Goal: Task Accomplishment & Management: Complete application form

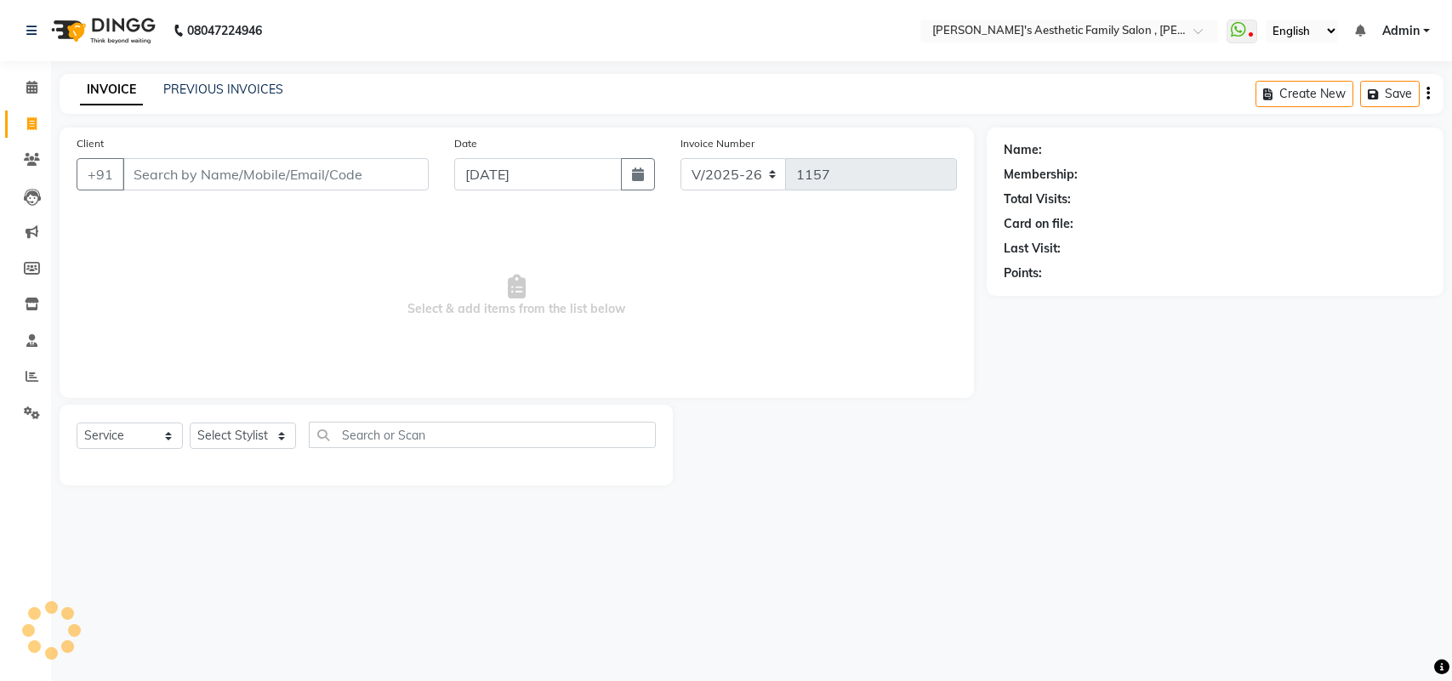
select select "7246"
select select "service"
click at [201, 172] on input "Client" at bounding box center [275, 174] width 306 height 32
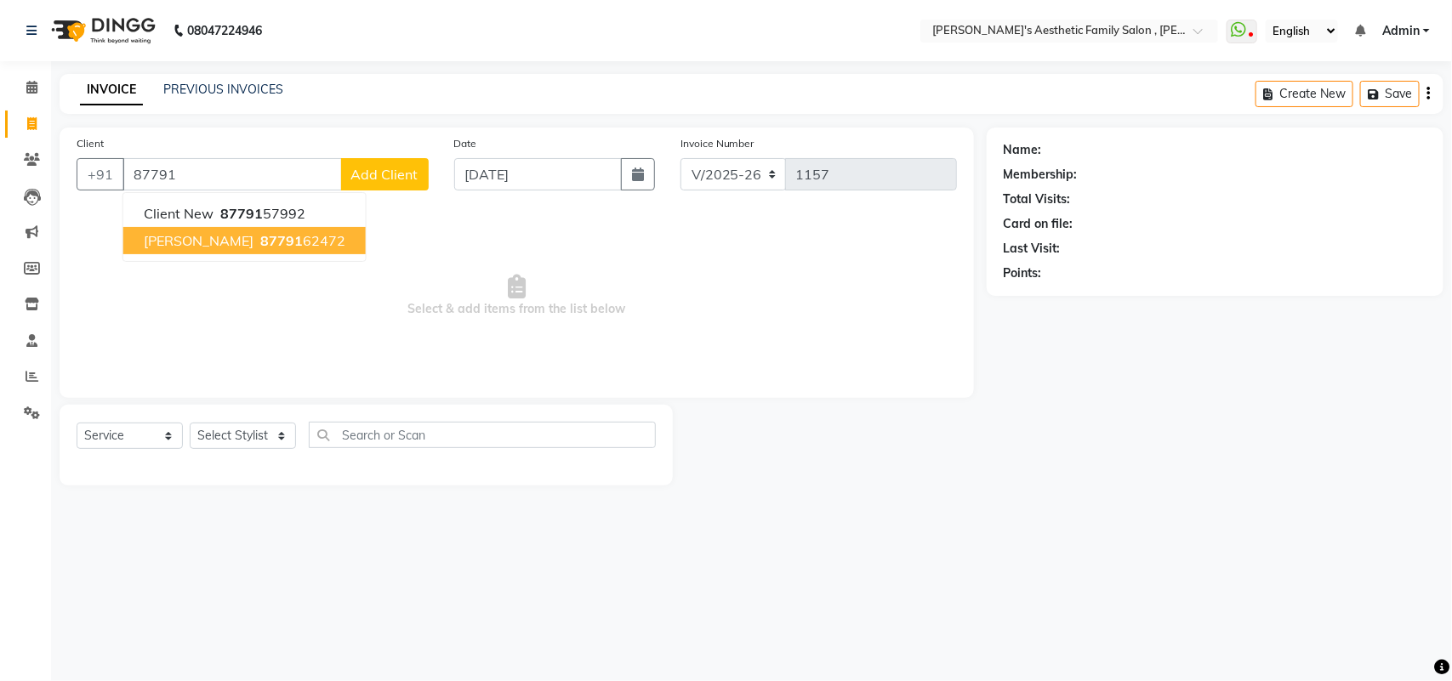
click at [252, 243] on span "[PERSON_NAME]" at bounding box center [199, 240] width 110 height 17
type input "8779162472"
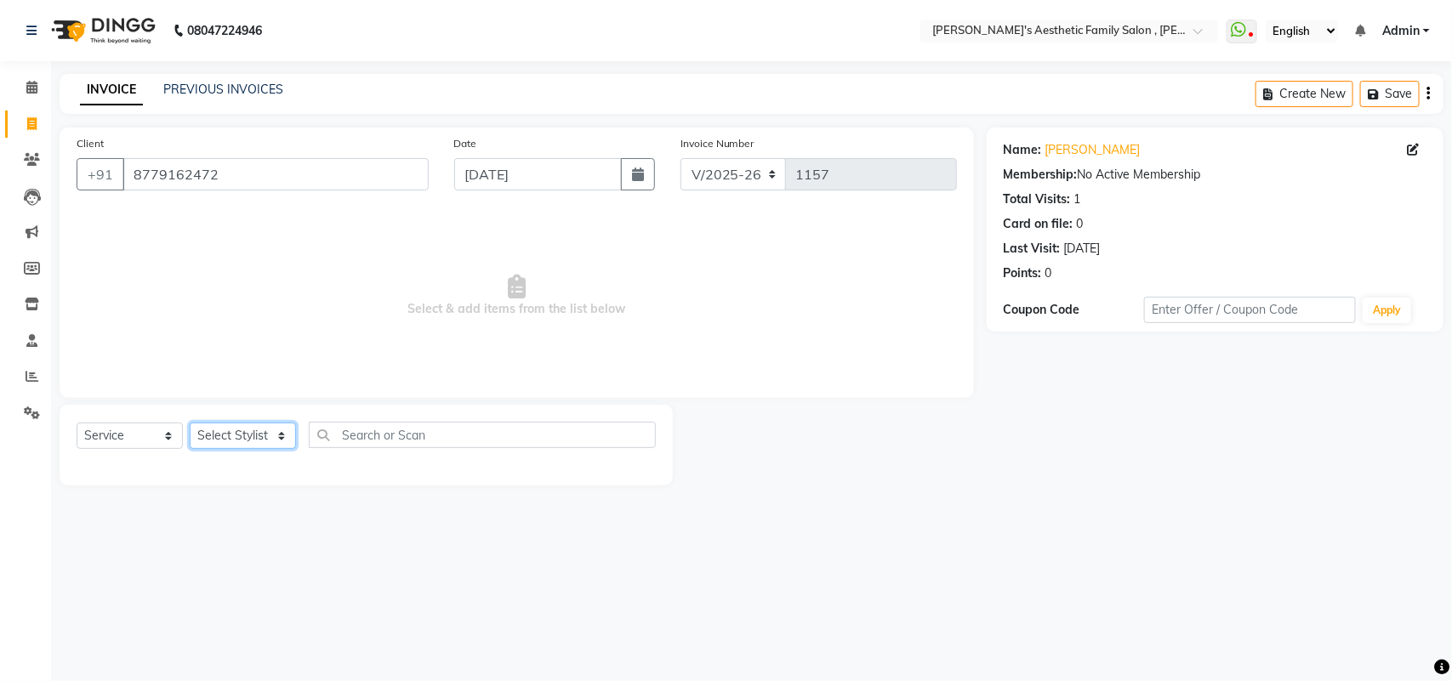
click at [283, 439] on select "Select Stylist aarti mam(owner) kaif sahakib [PERSON_NAME] [PERSON_NAME] [PERSO…" at bounding box center [243, 436] width 106 height 26
select select "62693"
click at [190, 423] on select "Select Stylist aarti mam(owner) kaif sahakib [PERSON_NAME] [PERSON_NAME] [PERSO…" at bounding box center [243, 436] width 106 height 26
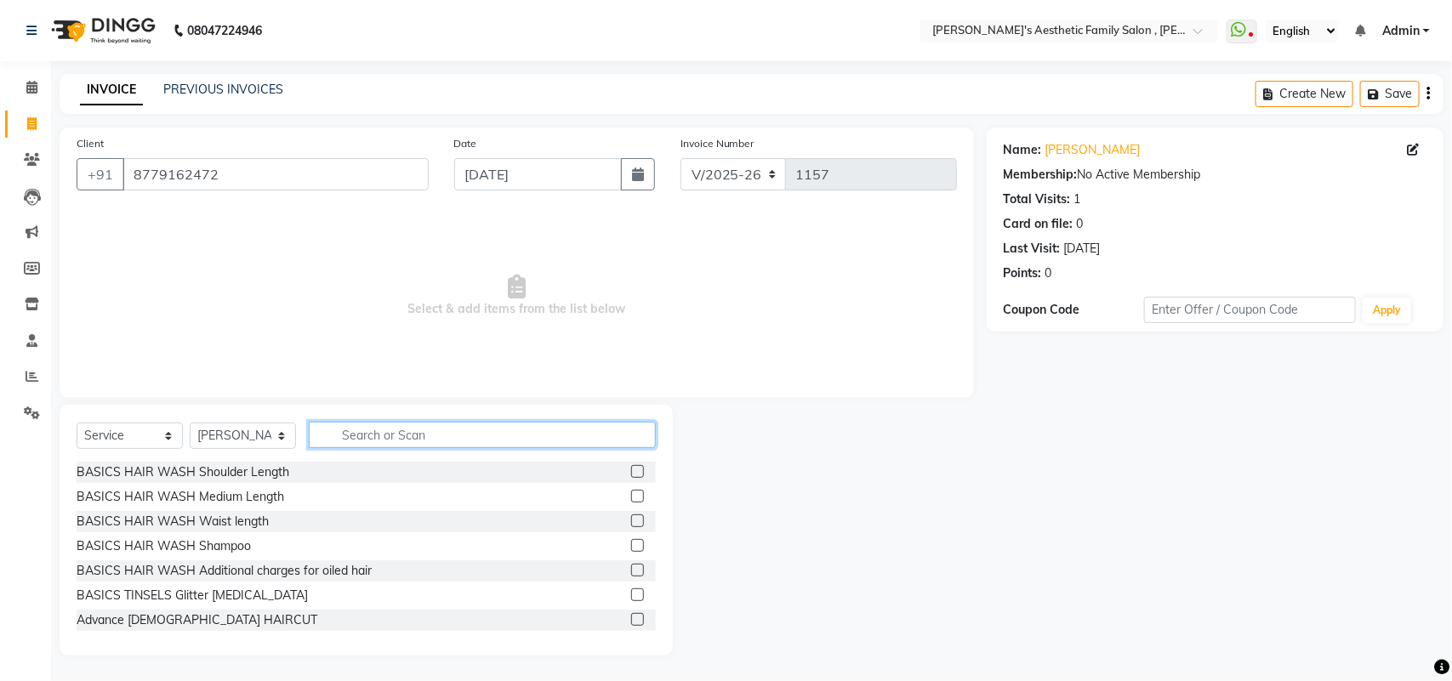
click at [405, 436] on input "text" at bounding box center [482, 435] width 347 height 26
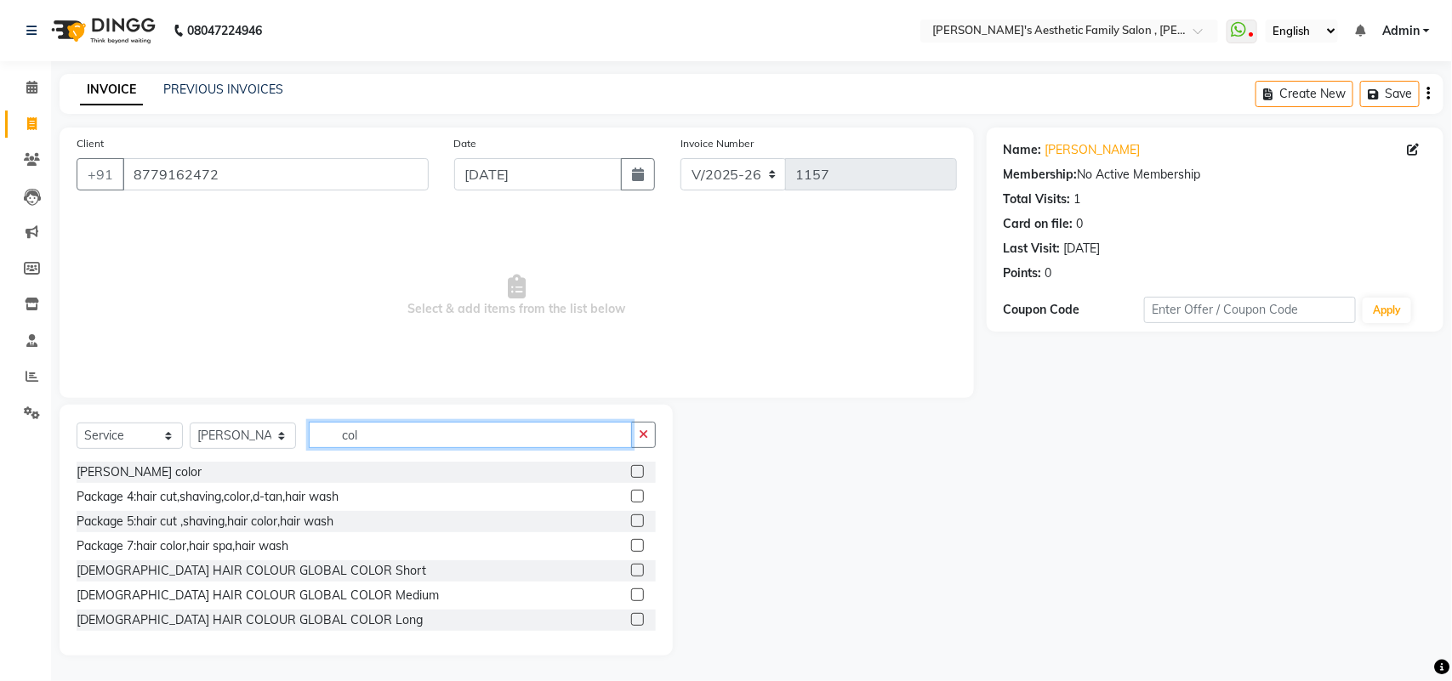
click at [405, 436] on input "col" at bounding box center [470, 435] width 323 height 26
type input "col"
click at [631, 614] on label at bounding box center [637, 619] width 13 height 13
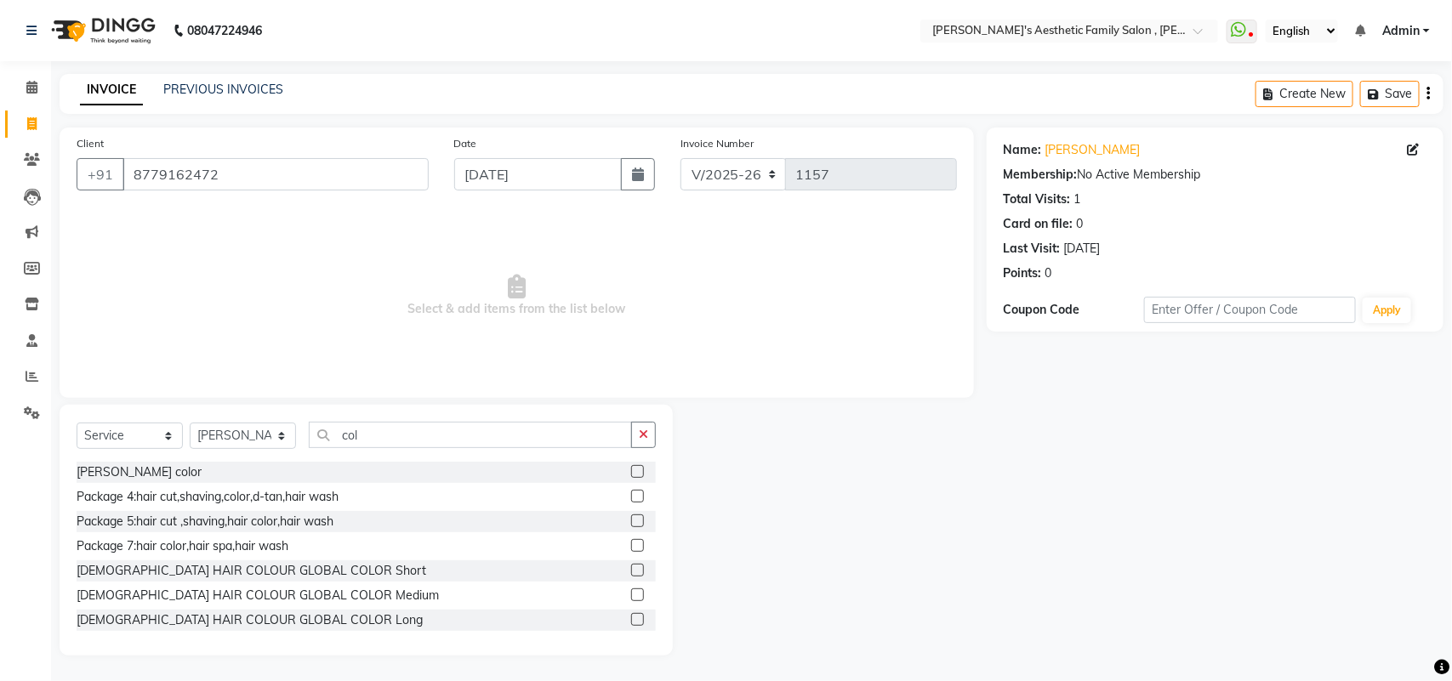
click at [631, 615] on input "checkbox" at bounding box center [636, 620] width 11 height 11
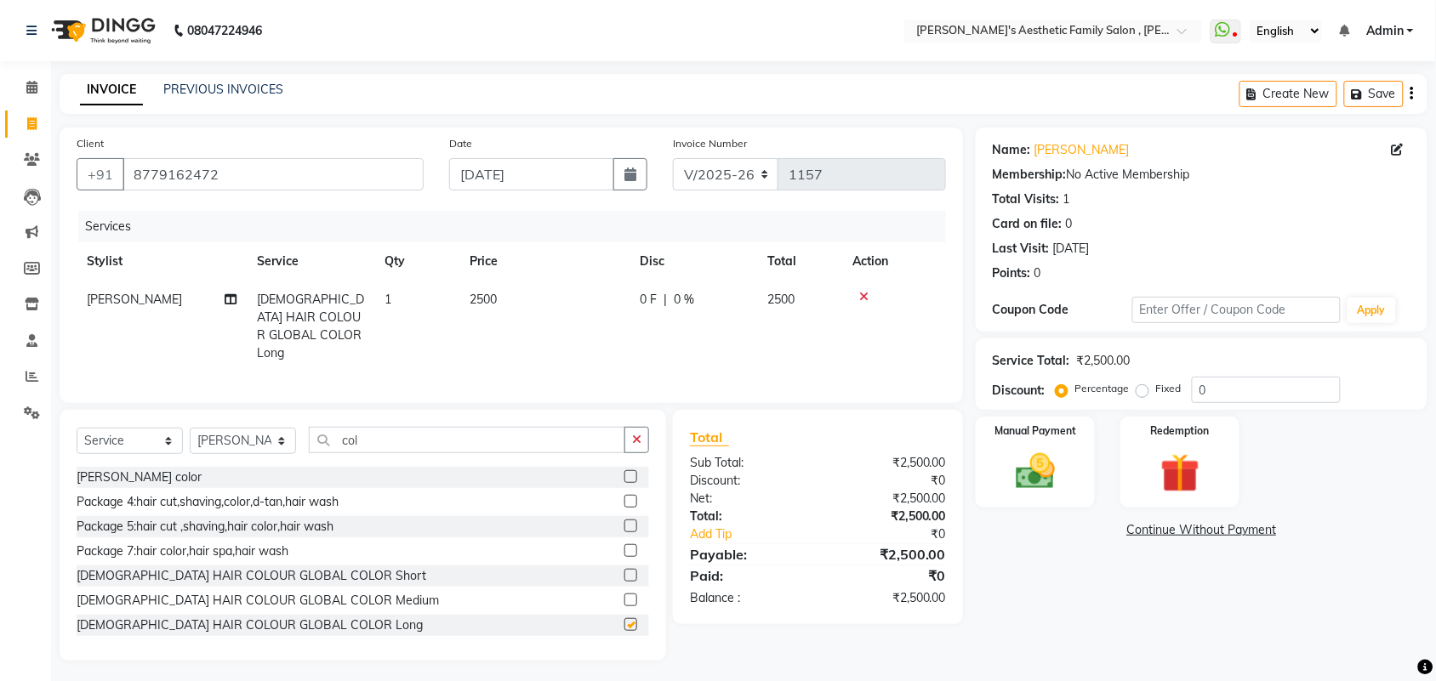
checkbox input "false"
click at [624, 569] on label at bounding box center [630, 575] width 13 height 13
click at [624, 571] on input "checkbox" at bounding box center [629, 576] width 11 height 11
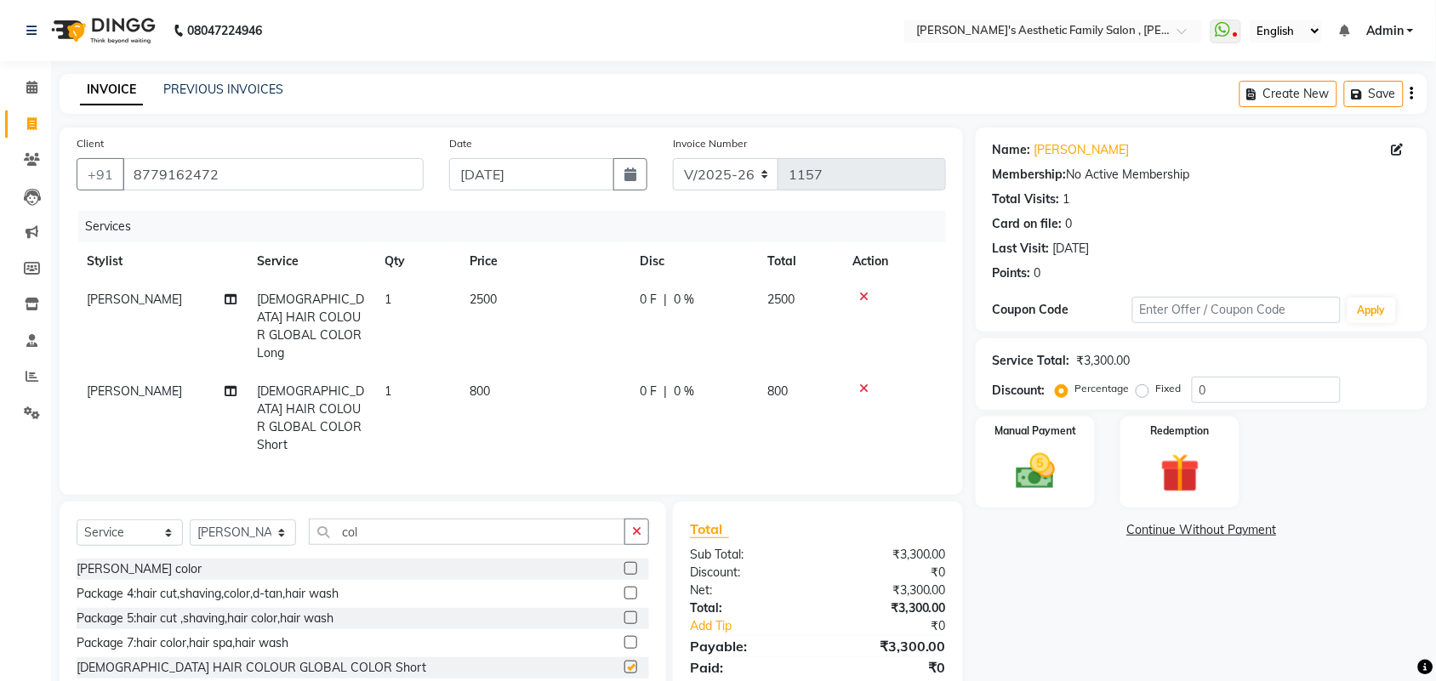
checkbox input "false"
click at [864, 299] on icon at bounding box center [863, 297] width 9 height 12
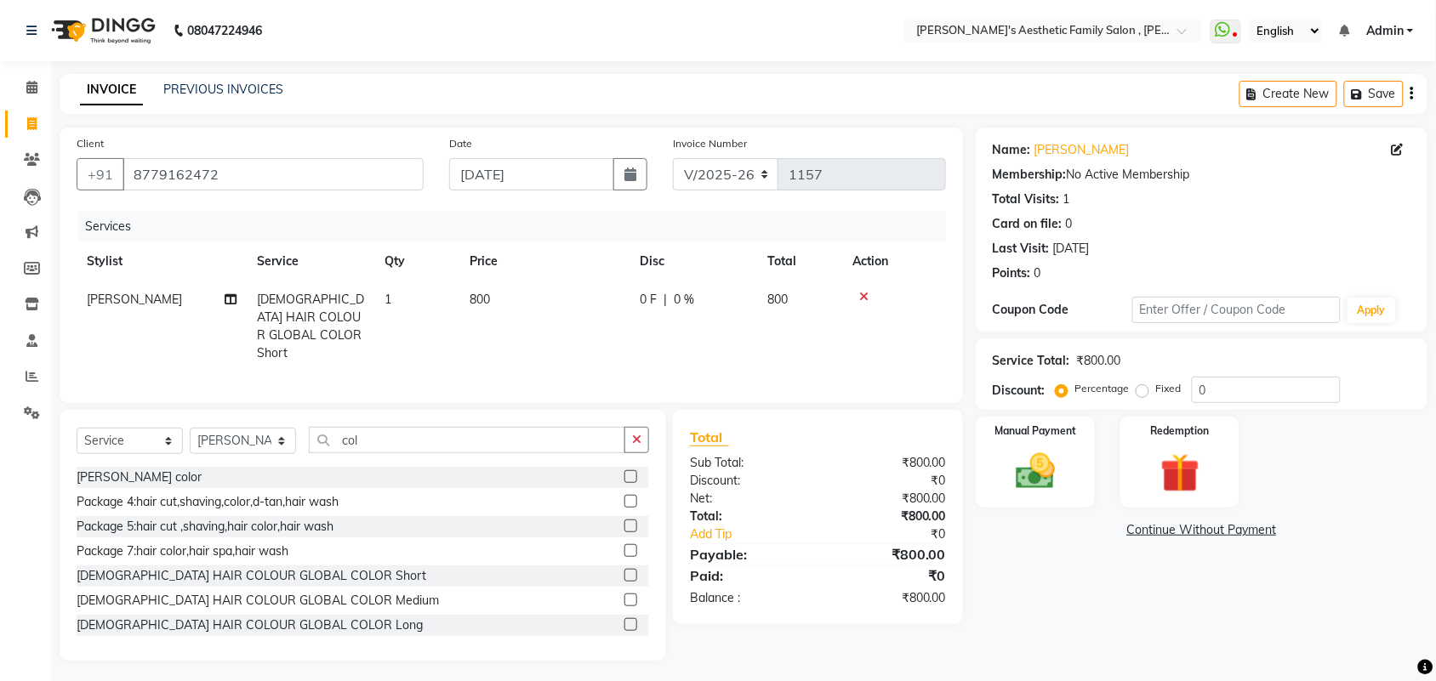
click at [498, 290] on td "800" at bounding box center [544, 327] width 170 height 92
select select "62693"
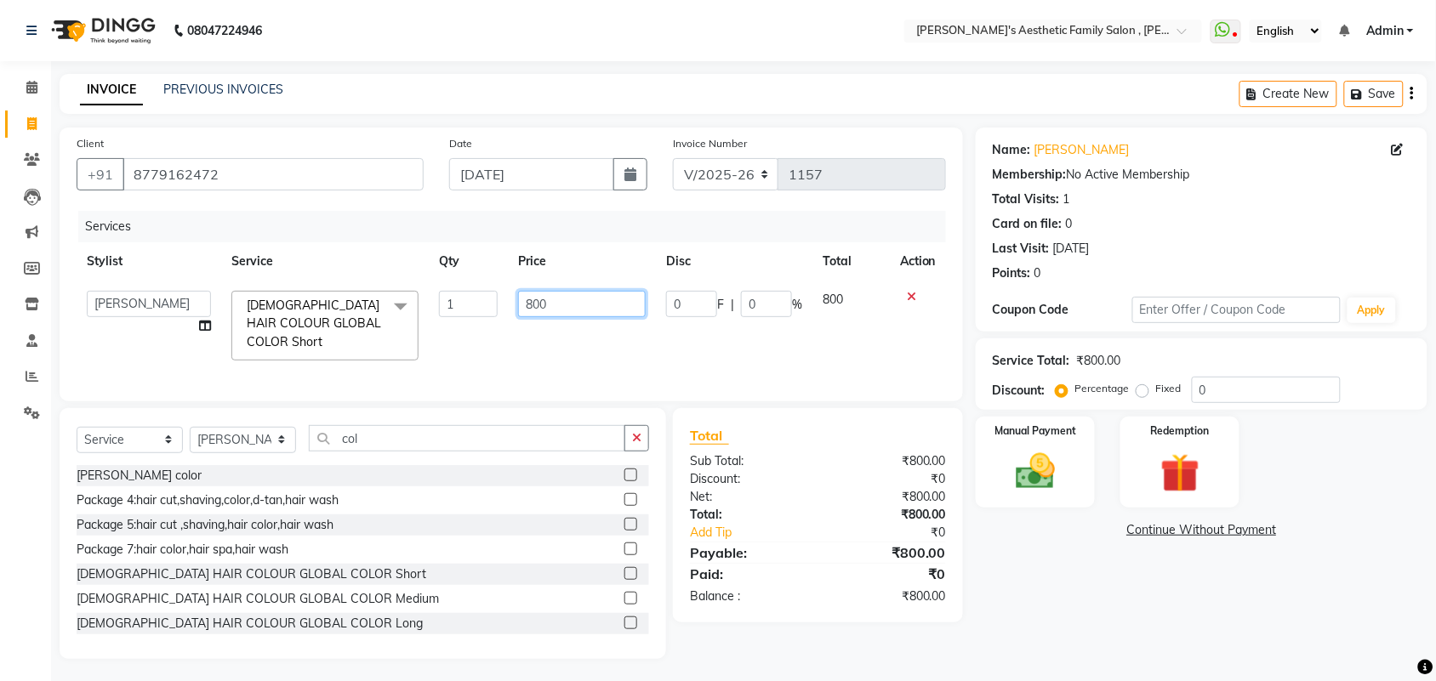
click at [559, 300] on input "800" at bounding box center [582, 304] width 128 height 26
type input "8"
type input "600"
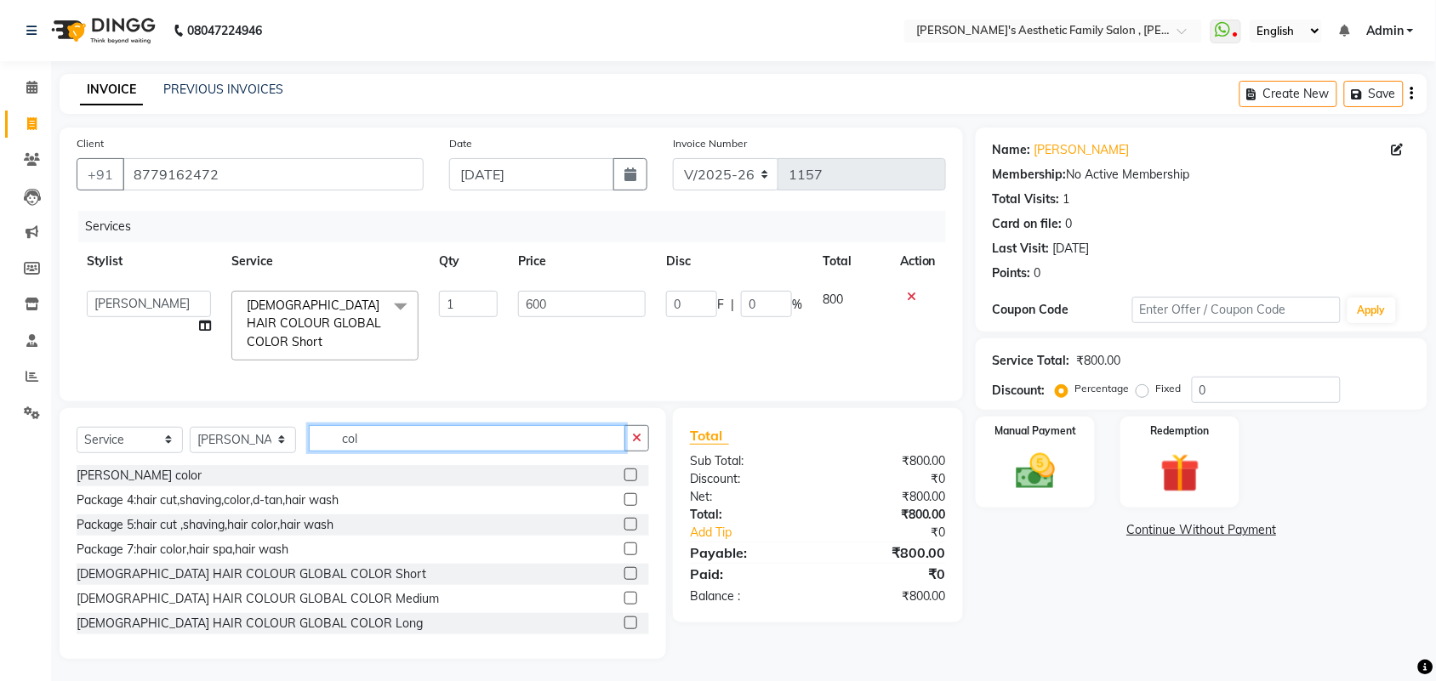
click at [426, 431] on input "col" at bounding box center [467, 438] width 316 height 26
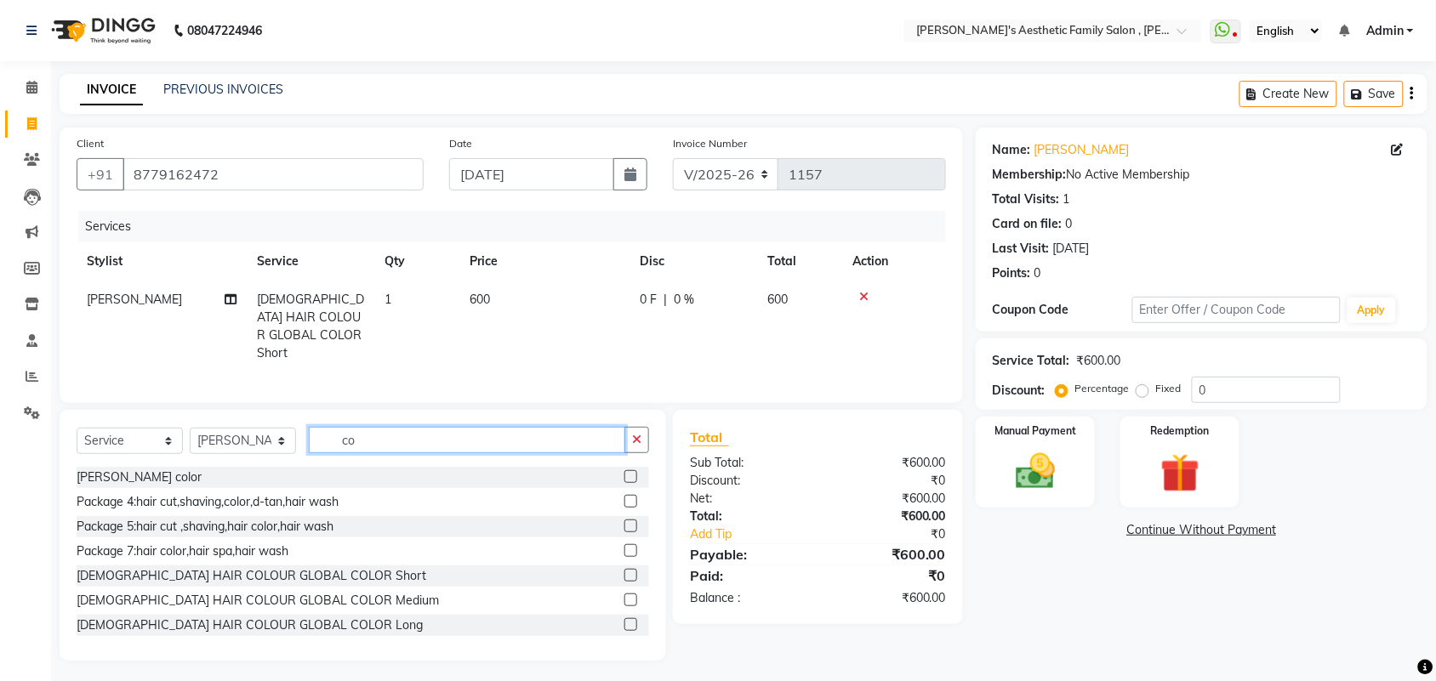
type input "c"
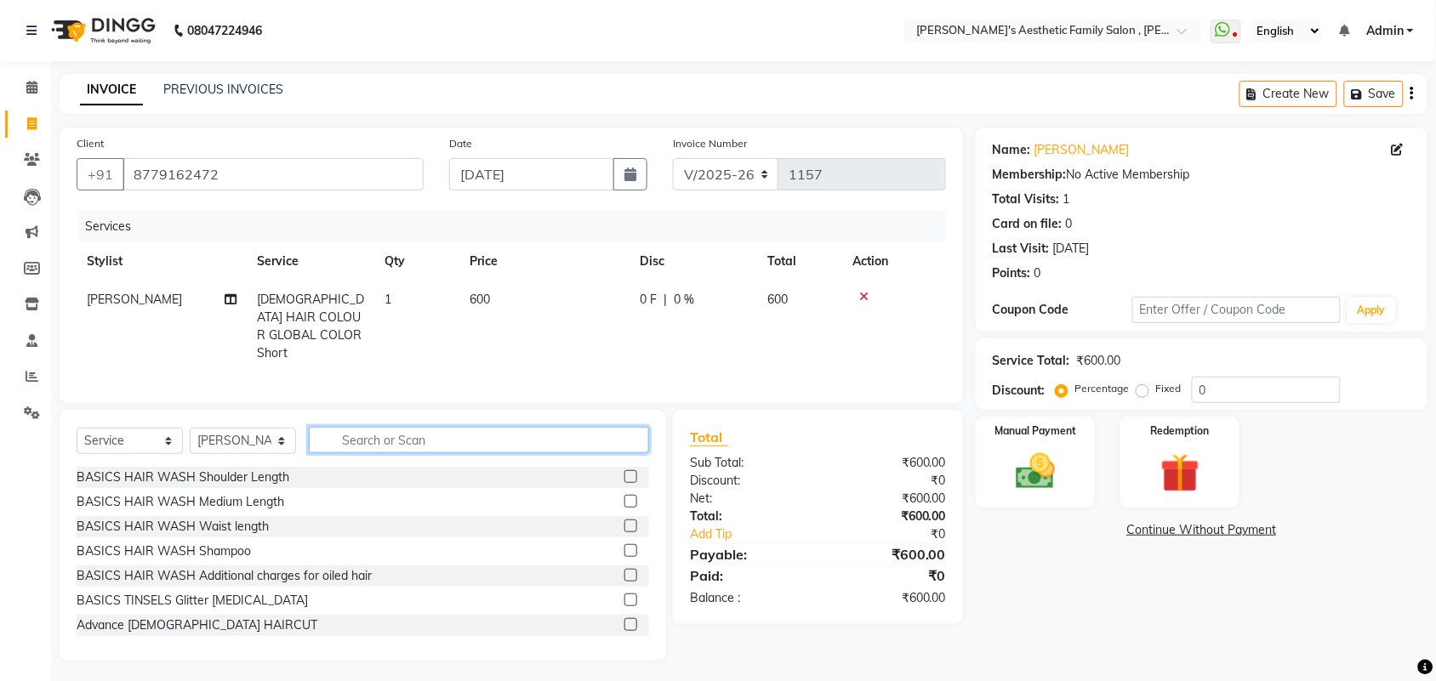
type input "a"
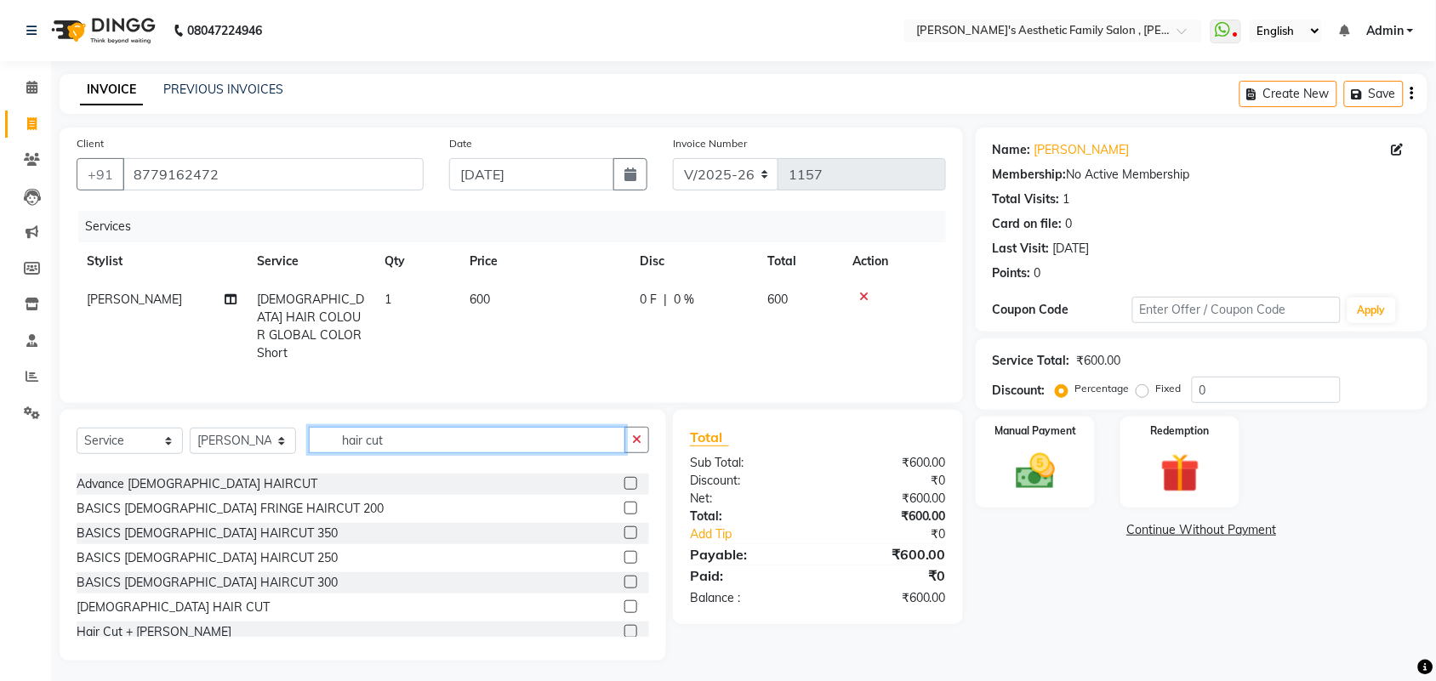
type input "hair cut"
click at [624, 625] on label at bounding box center [630, 631] width 13 height 13
click at [624, 627] on input "checkbox" at bounding box center [629, 632] width 11 height 11
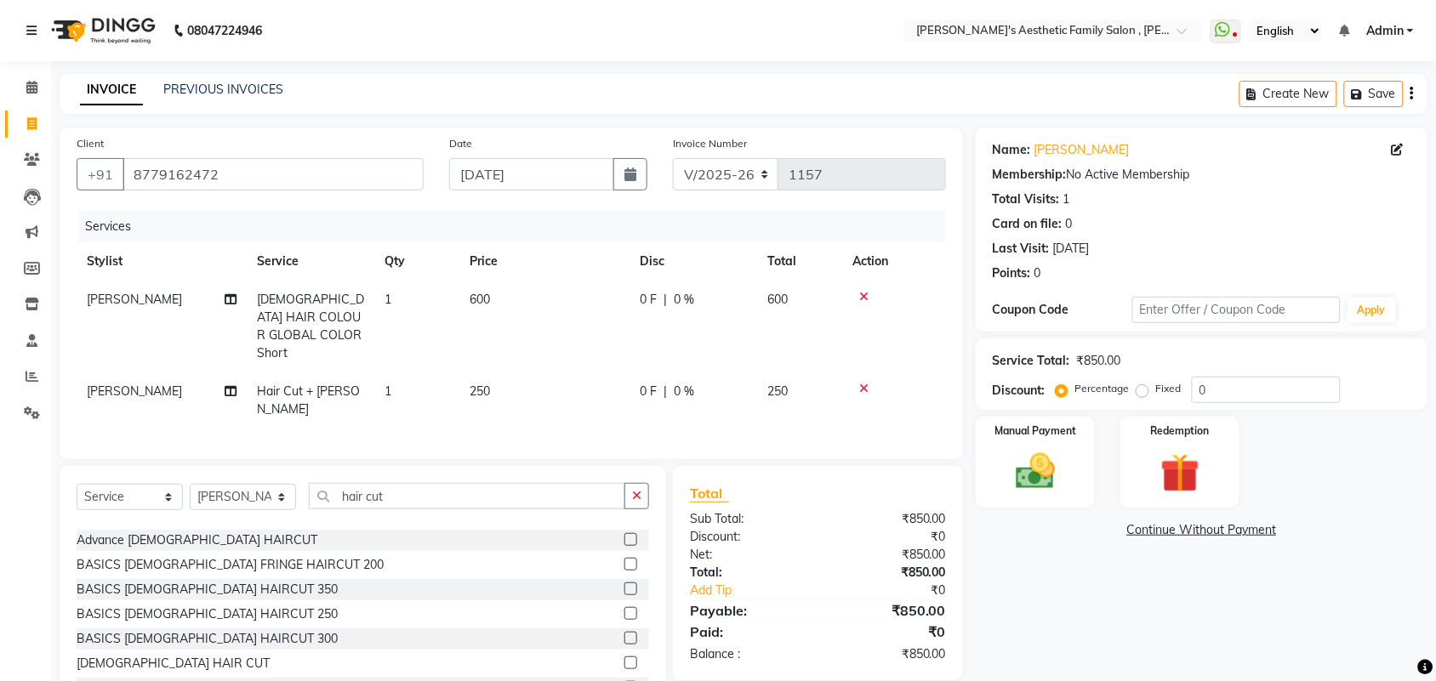
checkbox input "false"
click at [1031, 475] on img at bounding box center [1035, 471] width 66 height 47
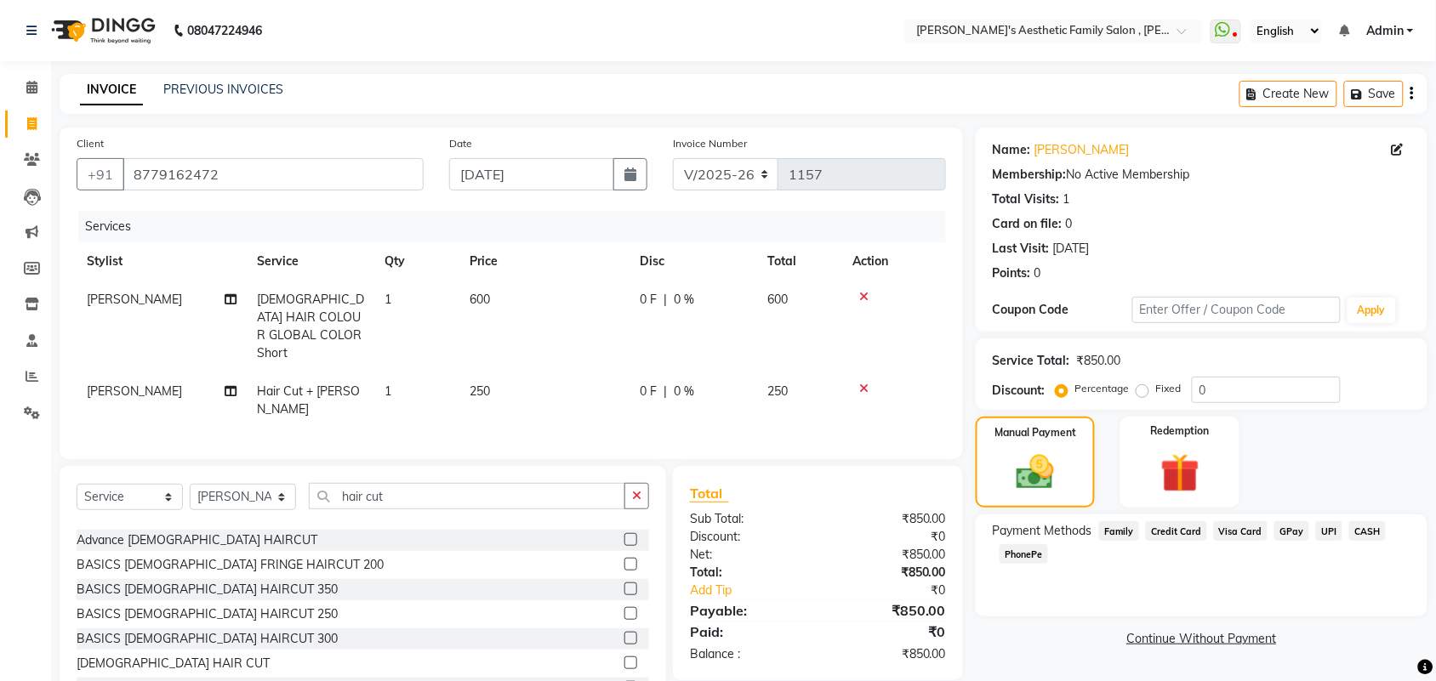
click at [1285, 533] on span "GPay" at bounding box center [1291, 531] width 35 height 20
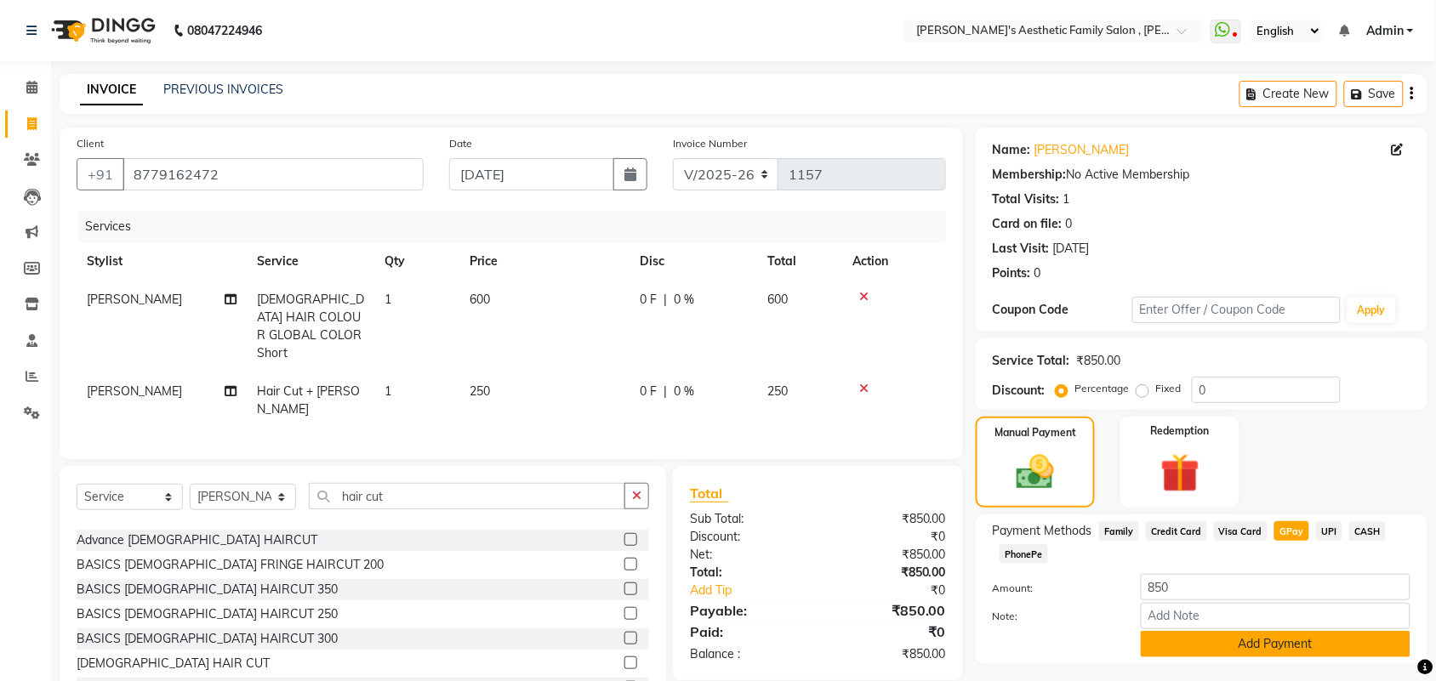
click at [1290, 648] on button "Add Payment" at bounding box center [1276, 644] width 270 height 26
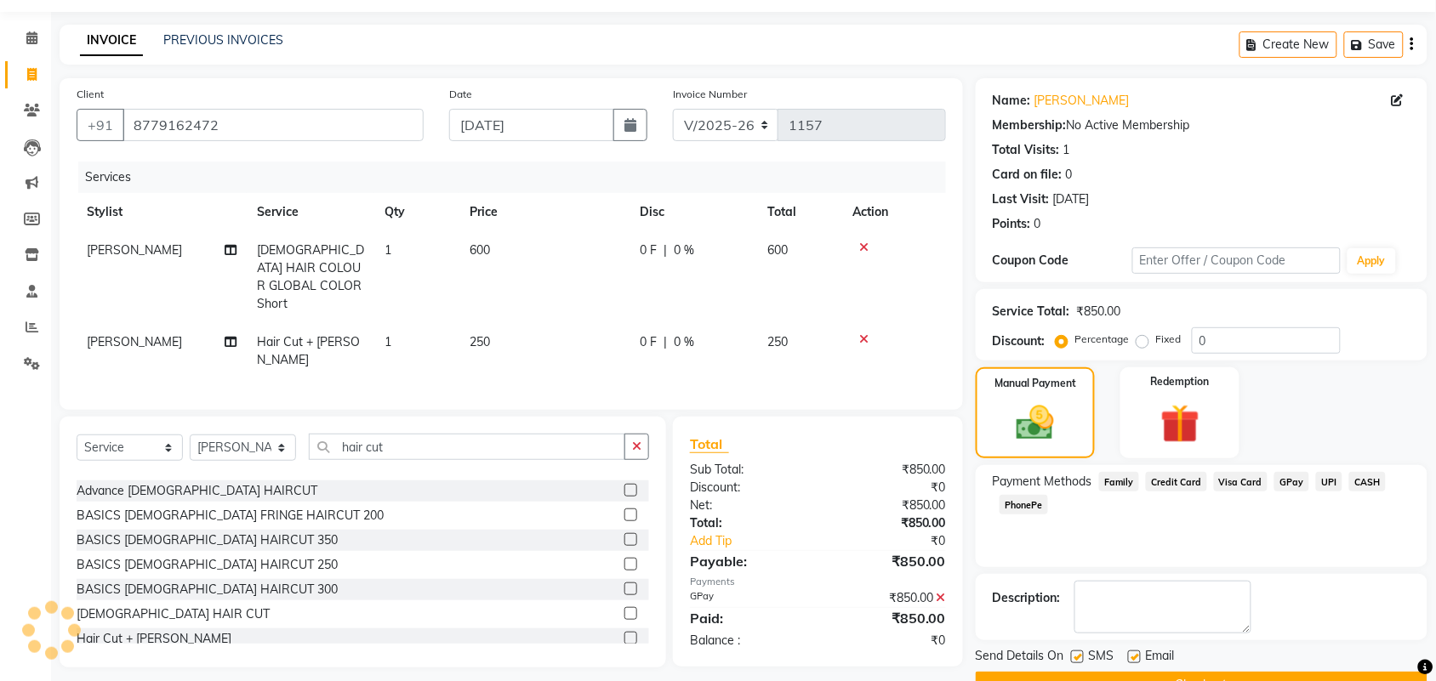
scroll to position [92, 0]
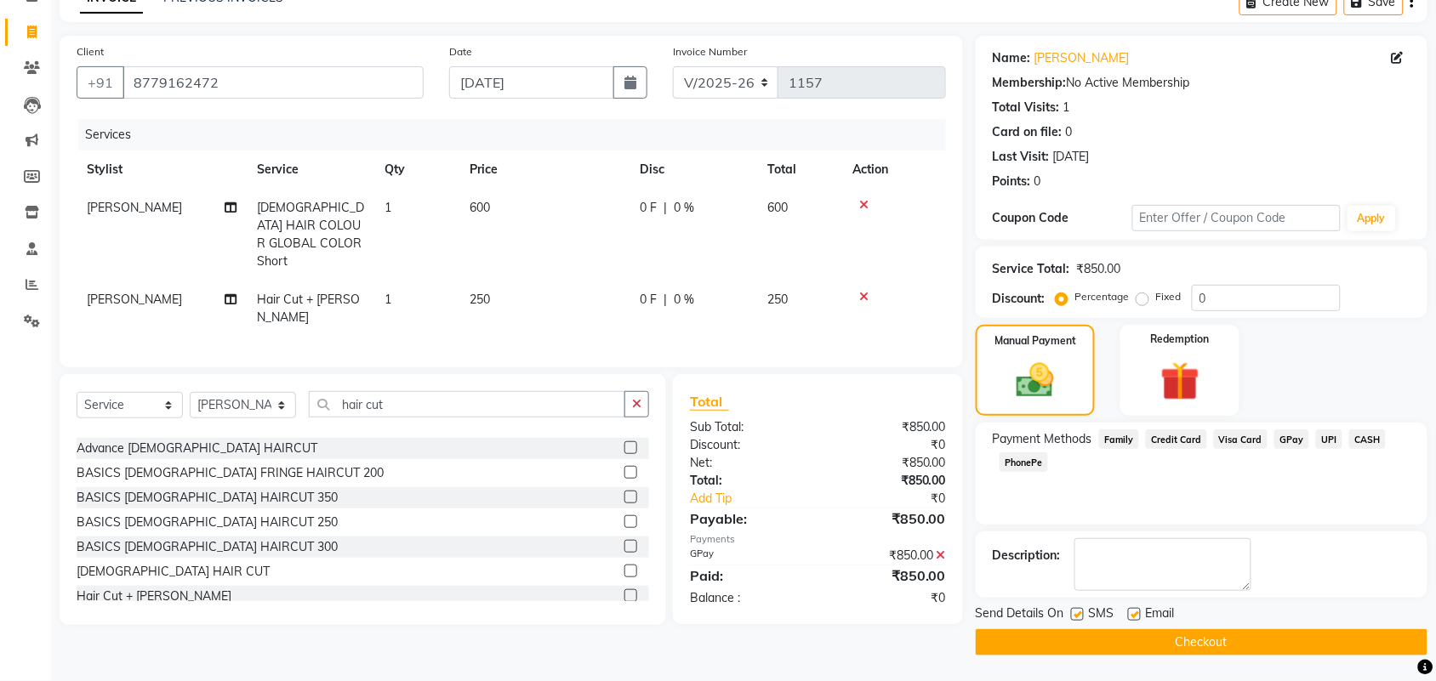
click at [1128, 614] on label at bounding box center [1134, 614] width 13 height 13
click at [1128, 614] on input "checkbox" at bounding box center [1133, 615] width 11 height 11
checkbox input "false"
click at [1146, 646] on button "Checkout" at bounding box center [1202, 642] width 452 height 26
